Goal: Information Seeking & Learning: Learn about a topic

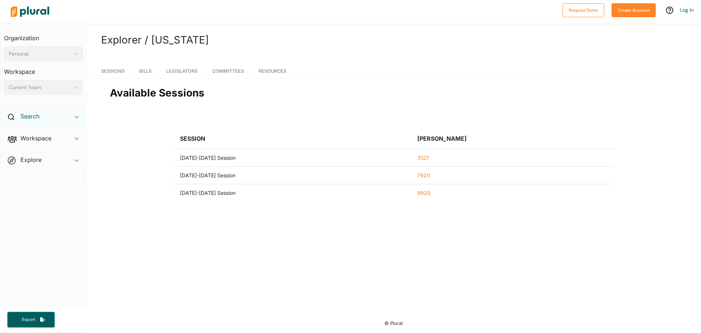
click at [30, 117] on h2 "Search" at bounding box center [29, 116] width 19 height 8
click at [32, 131] on h4 "Bills" at bounding box center [45, 133] width 68 height 7
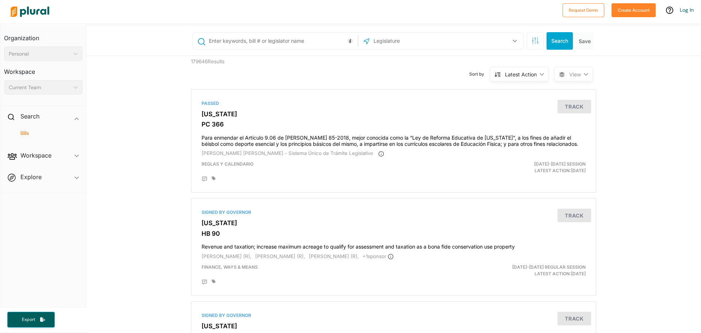
click at [378, 38] on input "text" at bounding box center [412, 41] width 78 height 14
type input "aborto"
click at [556, 32] on button "Search" at bounding box center [560, 41] width 26 height 18
click at [47, 118] on div "Search ic_keyboard_arrow_down" at bounding box center [43, 118] width 86 height 20
click at [46, 134] on h4 "Bills" at bounding box center [45, 133] width 68 height 7
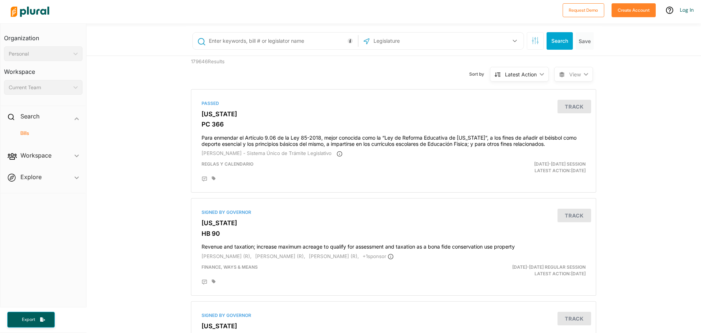
click at [293, 42] on input "text" at bounding box center [282, 41] width 148 height 14
type input "aborto"
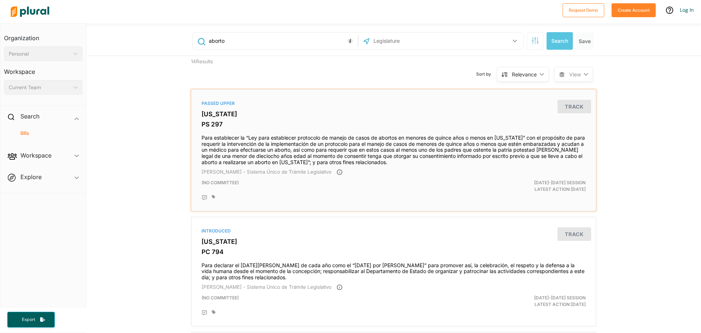
drag, startPoint x: 414, startPoint y: 161, endPoint x: 196, endPoint y: 135, distance: 219.7
click at [196, 135] on div "Passed [GEOGRAPHIC_DATA][US_STATE] PS 297 Para establecer la “Ley para establec…" at bounding box center [393, 149] width 399 height 115
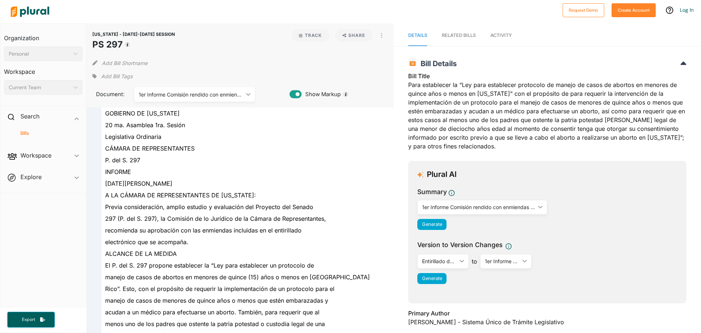
drag, startPoint x: 481, startPoint y: 143, endPoint x: 398, endPoint y: 87, distance: 100.7
click at [398, 86] on div "[US_STATE] - [DATE]-[DATE] SESSION PS 297 Bill Details Bill Title Para establec…" at bounding box center [548, 230] width 308 height 354
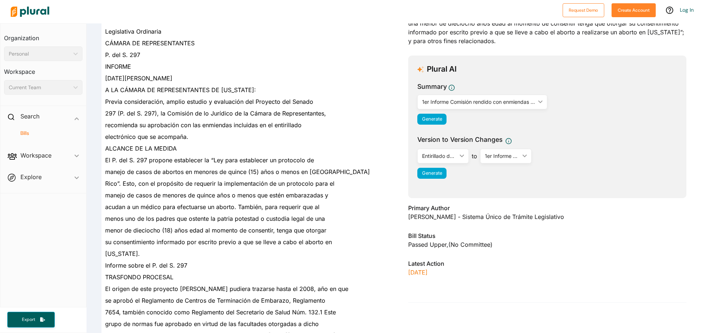
scroll to position [110, 0]
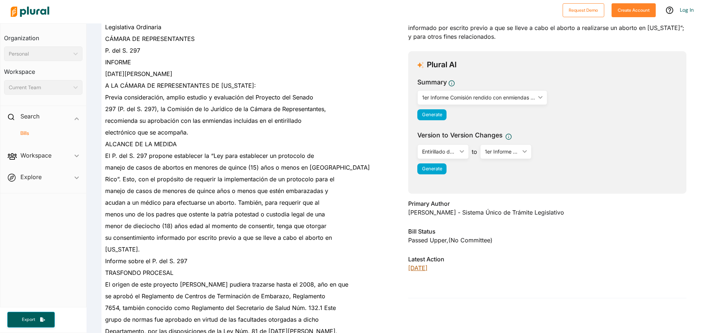
click at [429, 267] on p "[DATE]" at bounding box center [547, 267] width 278 height 9
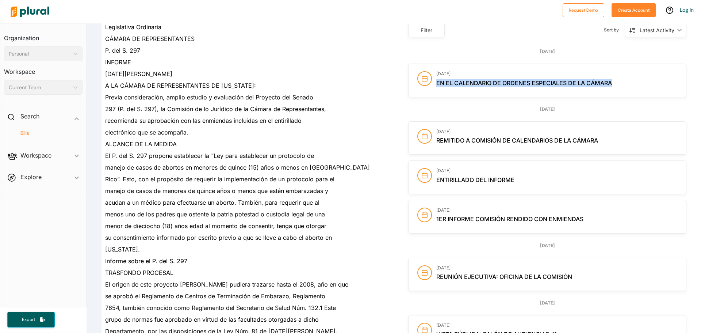
drag, startPoint x: 636, startPoint y: 79, endPoint x: 433, endPoint y: 91, distance: 203.1
click at [433, 91] on div "[DATE] En el Calendario de Ordenes Especiales de la Cámara" at bounding box center [548, 80] width 278 height 33
copy span "En el Calendario de Ordenes Especiales de la Cámara"
click at [490, 83] on span "En el Calendario de Ordenes Especiales de la Cámara" at bounding box center [525, 82] width 176 height 7
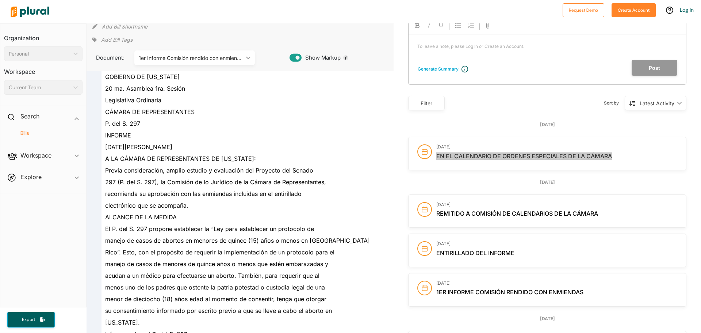
scroll to position [0, 0]
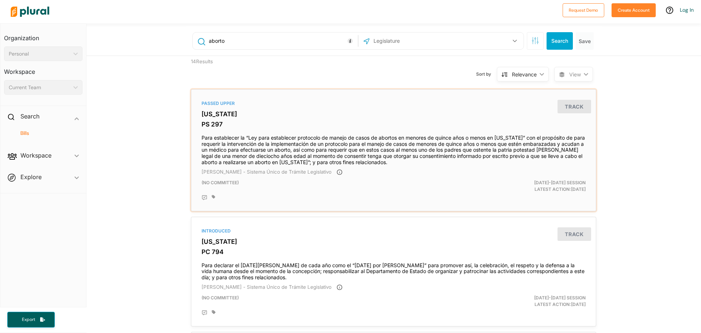
click at [393, 158] on h4 "Para establecer la “Ley para establecer protocolo de manejo de casos de abortos…" at bounding box center [394, 148] width 384 height 34
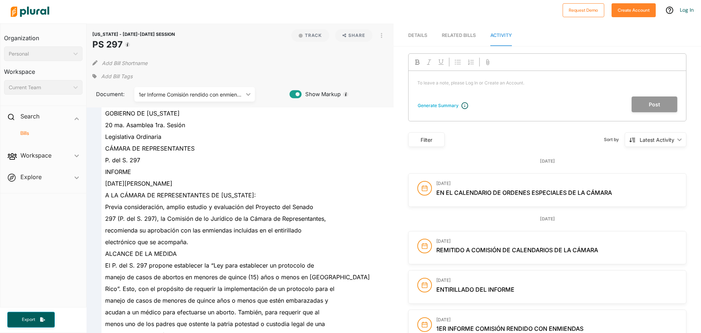
click at [481, 187] on div "[DATE] En el Calendario de Ordenes Especiales de la Cámara" at bounding box center [557, 190] width 241 height 18
click at [422, 188] on icon at bounding box center [425, 188] width 6 height 6
